Goal: Transaction & Acquisition: Download file/media

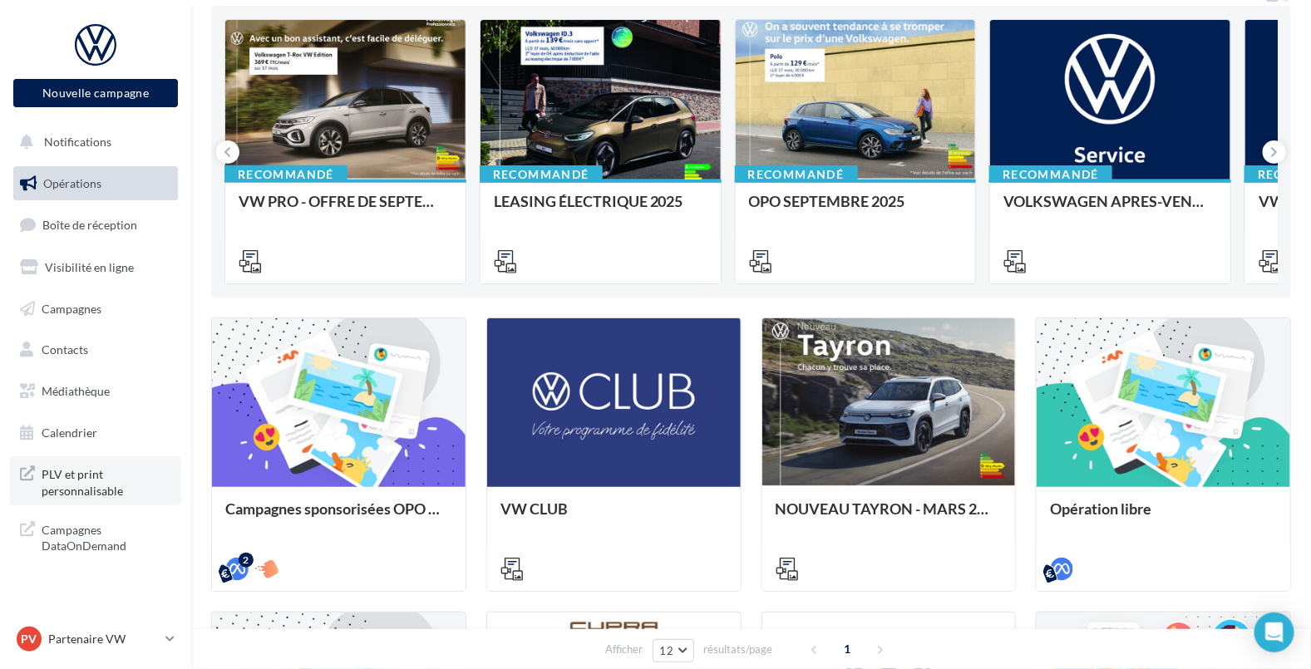
scroll to position [170, 0]
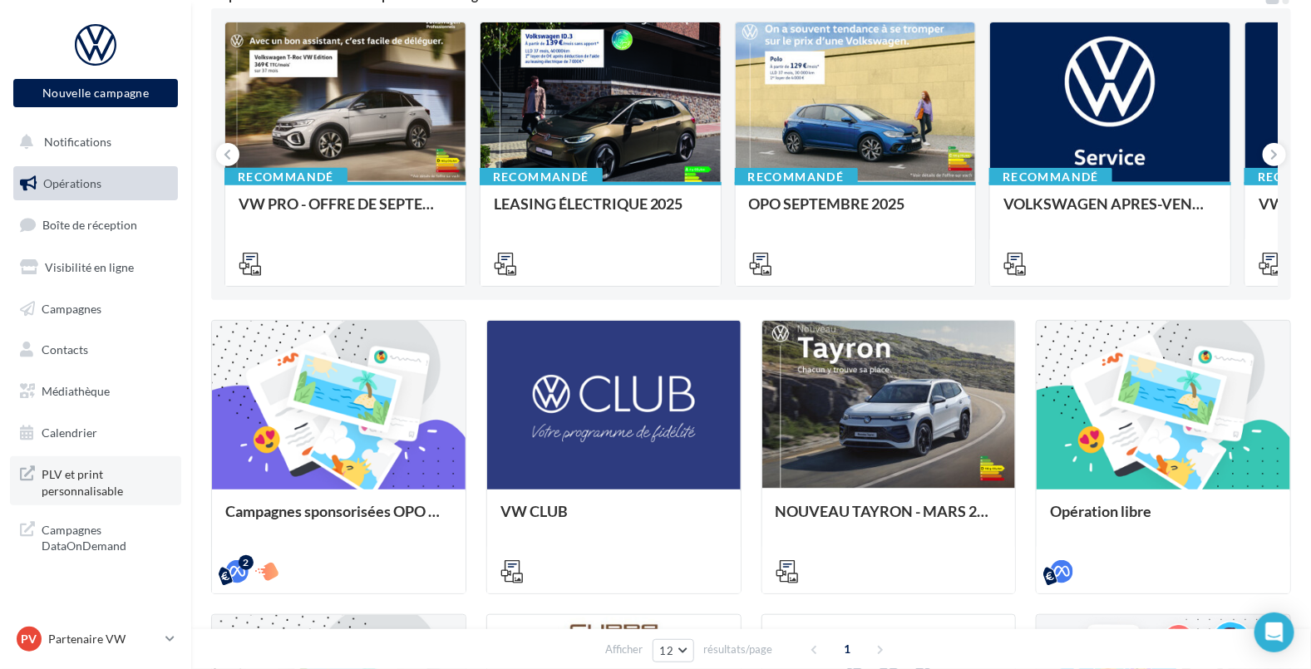
click at [109, 488] on span "PLV et print personnalisable" at bounding box center [107, 481] width 130 height 36
click at [70, 391] on span "Médiathèque" at bounding box center [76, 391] width 68 height 14
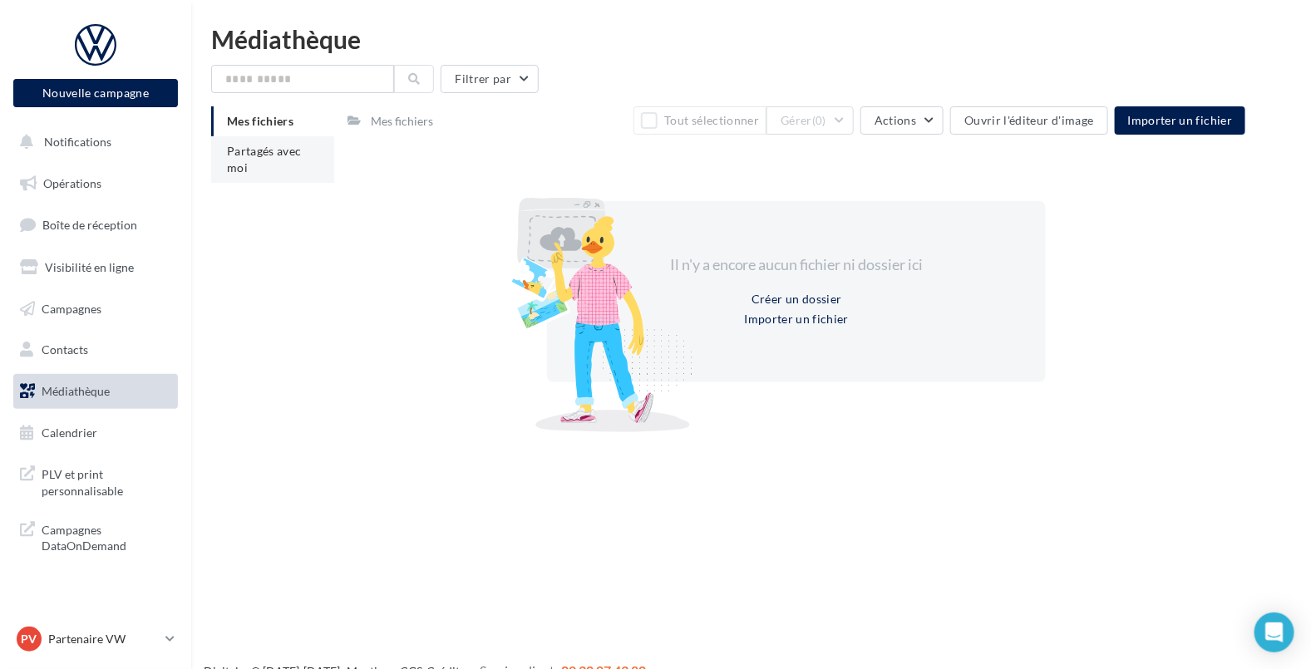
click at [254, 151] on span "Partagés avec moi" at bounding box center [264, 159] width 75 height 31
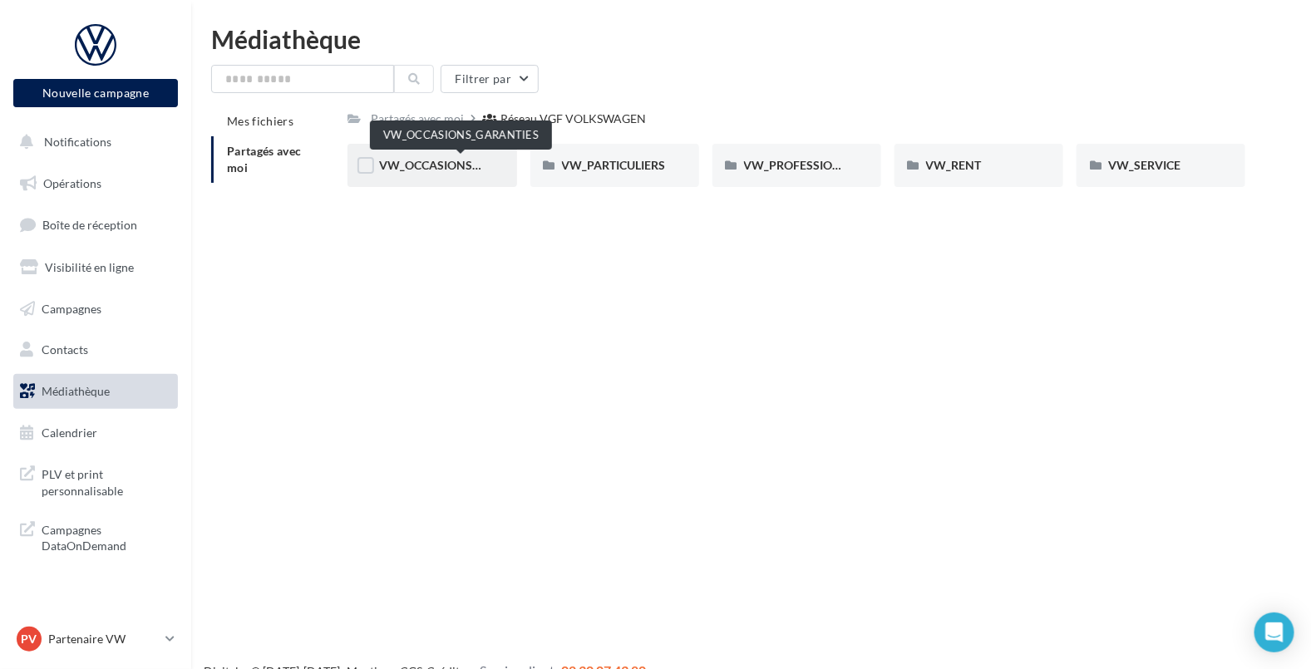
click at [442, 162] on span "VW_OCCASIONS_GARANTIES" at bounding box center [460, 165] width 163 height 14
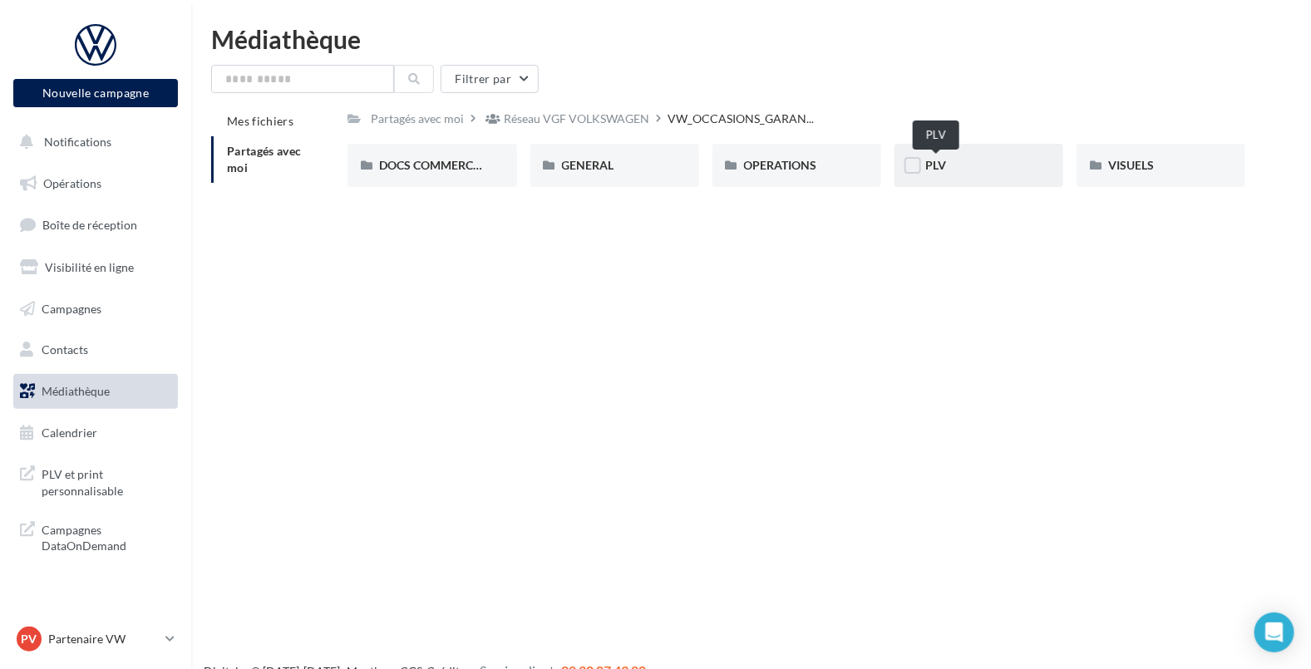
click at [941, 160] on span "PLV" at bounding box center [936, 165] width 21 height 14
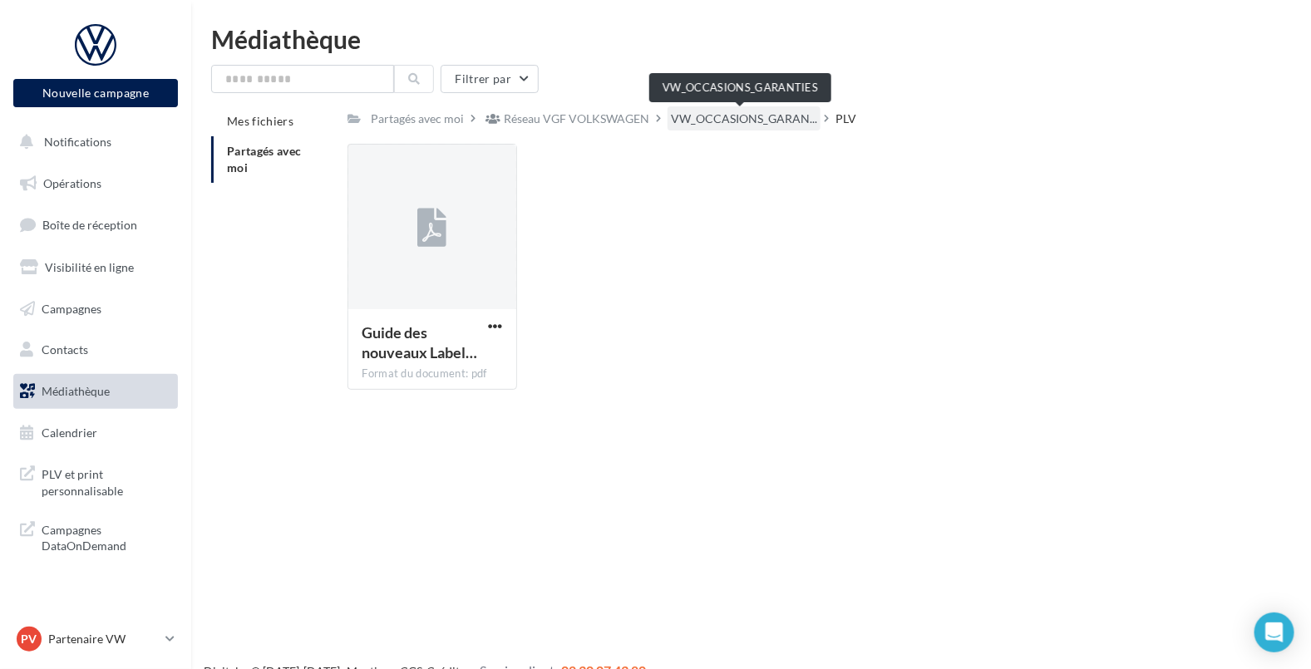
click at [769, 118] on span "VW_OCCASIONS_GARAN..." at bounding box center [744, 119] width 146 height 17
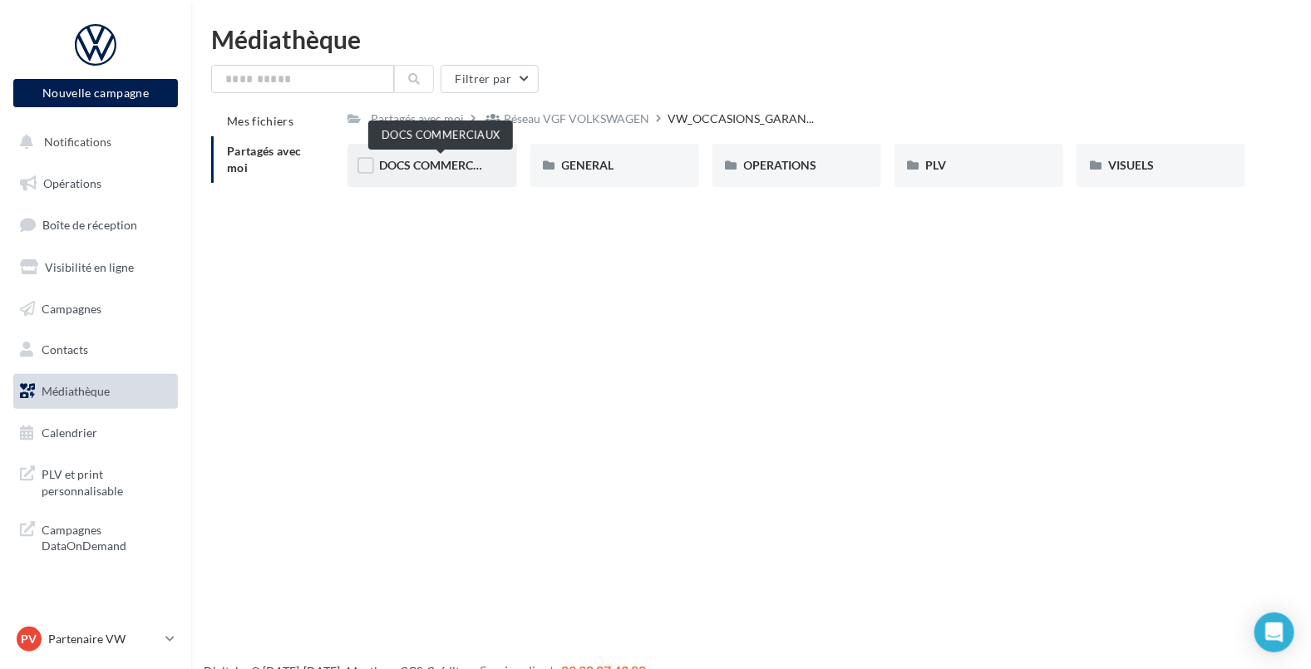
click at [459, 160] on span "DOCS COMMERCIAUX" at bounding box center [440, 165] width 122 height 14
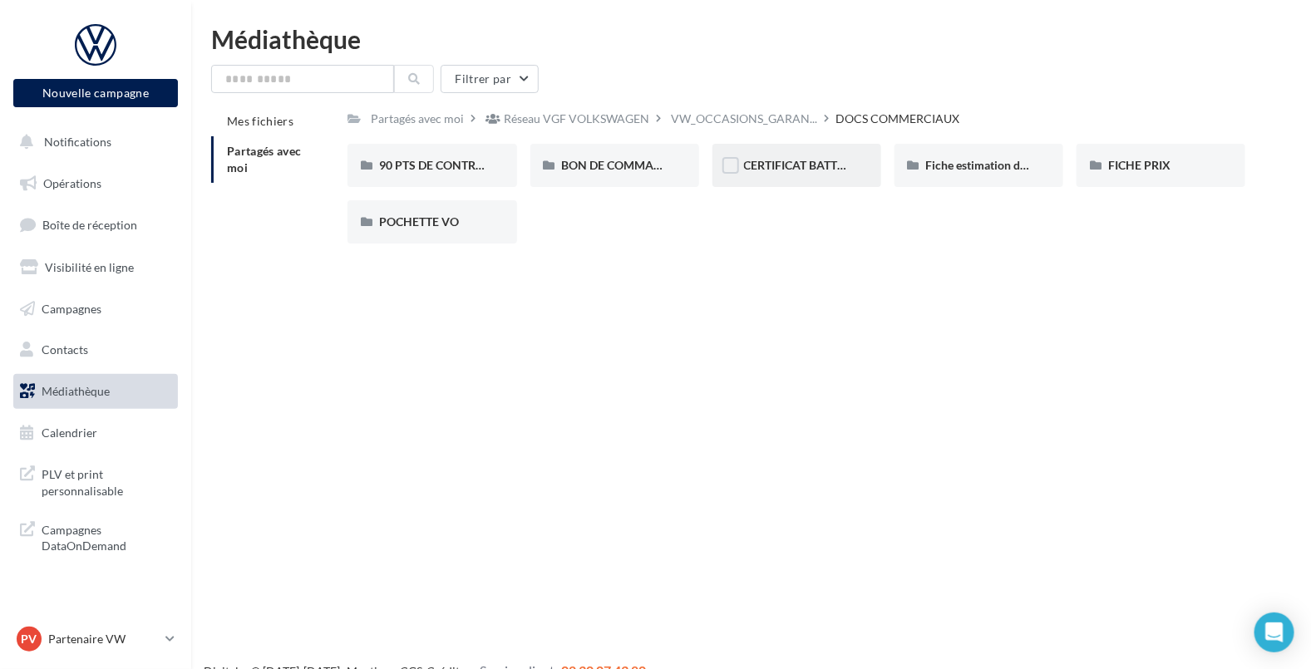
click at [750, 175] on div "CERTIFICAT BATTERIE" at bounding box center [797, 165] width 169 height 43
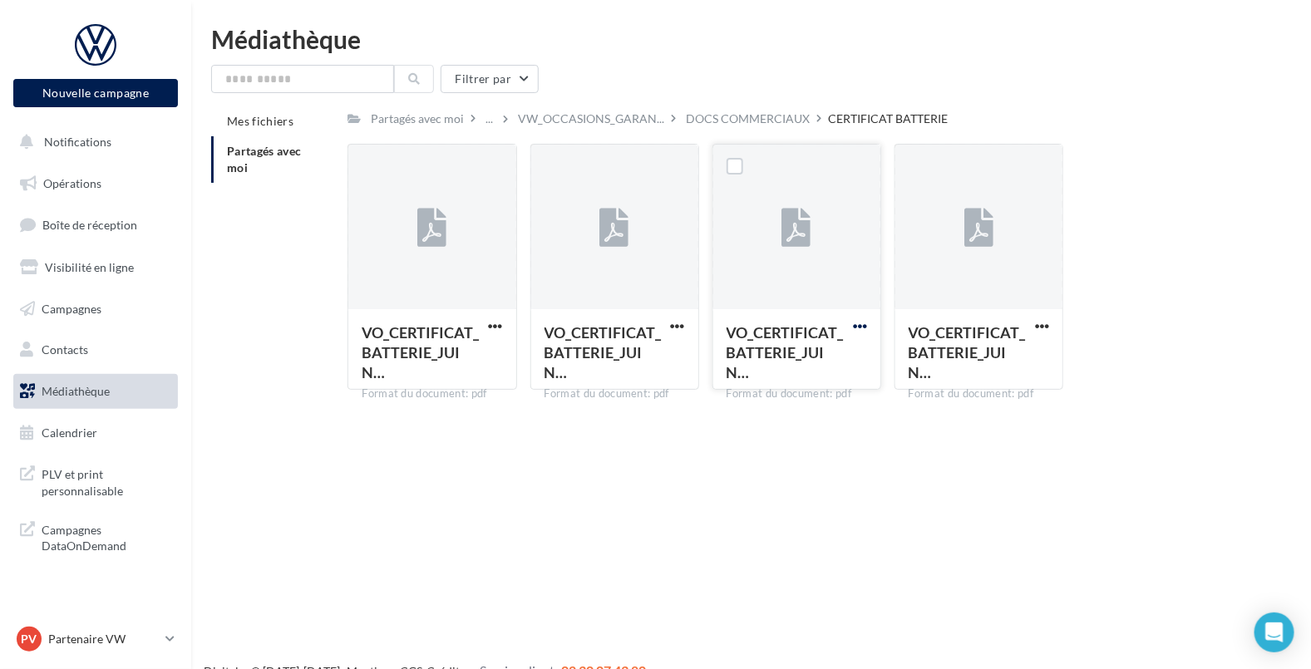
click at [865, 326] on span "button" at bounding box center [860, 326] width 14 height 14
click at [816, 351] on button "Télécharger" at bounding box center [787, 359] width 166 height 43
